Goal: Task Accomplishment & Management: Manage account settings

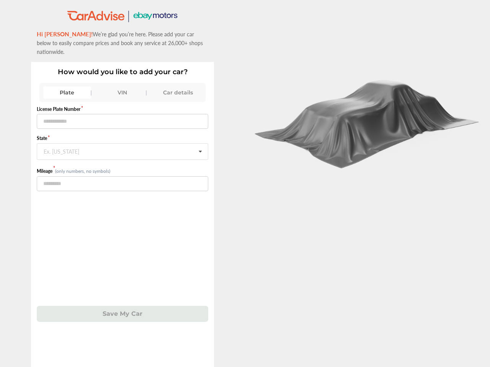
click at [245, 184] on div at bounding box center [367, 183] width 245 height 367
click at [67, 86] on div "Plate" at bounding box center [67, 92] width 48 height 12
click at [122, 86] on div "VIN" at bounding box center [123, 92] width 48 height 12
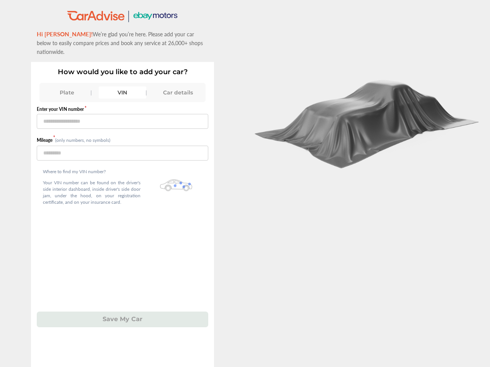
click at [178, 86] on div "Car details" at bounding box center [178, 92] width 48 height 12
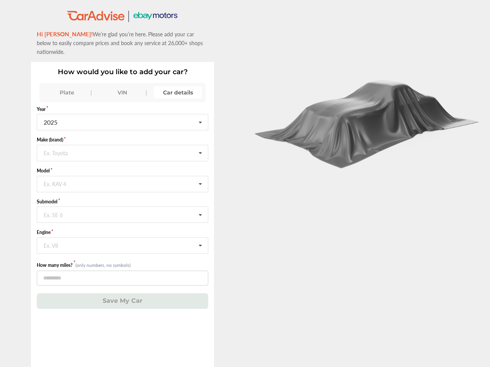
click at [122, 145] on input "text" at bounding box center [122, 152] width 171 height 15
click at [200, 145] on icon at bounding box center [200, 153] width 13 height 16
click at [122, 305] on div "How would you like to add your car? Plate VIN Car details Year [DATE] 2026 2025…" at bounding box center [122, 214] width 183 height 305
